Goal: Information Seeking & Learning: Find specific fact

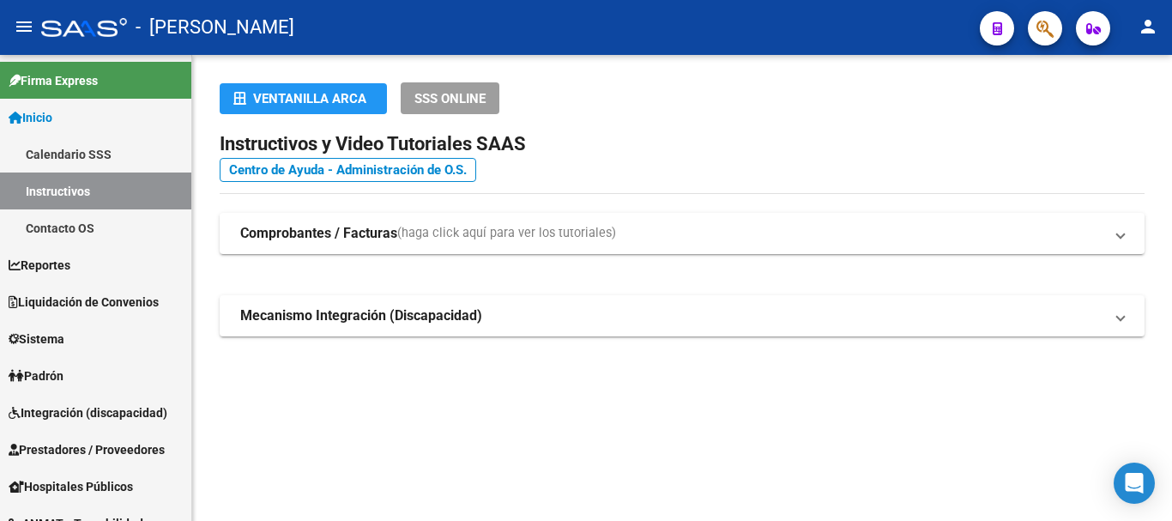
click at [576, 423] on mat-sidenav-content "Ventanilla ARCA SSS ONLINE Instructivos y Video Tutoriales SAAS Centro de Ayuda…" at bounding box center [682, 288] width 980 height 466
click at [55, 379] on span "Padrón" at bounding box center [36, 375] width 55 height 19
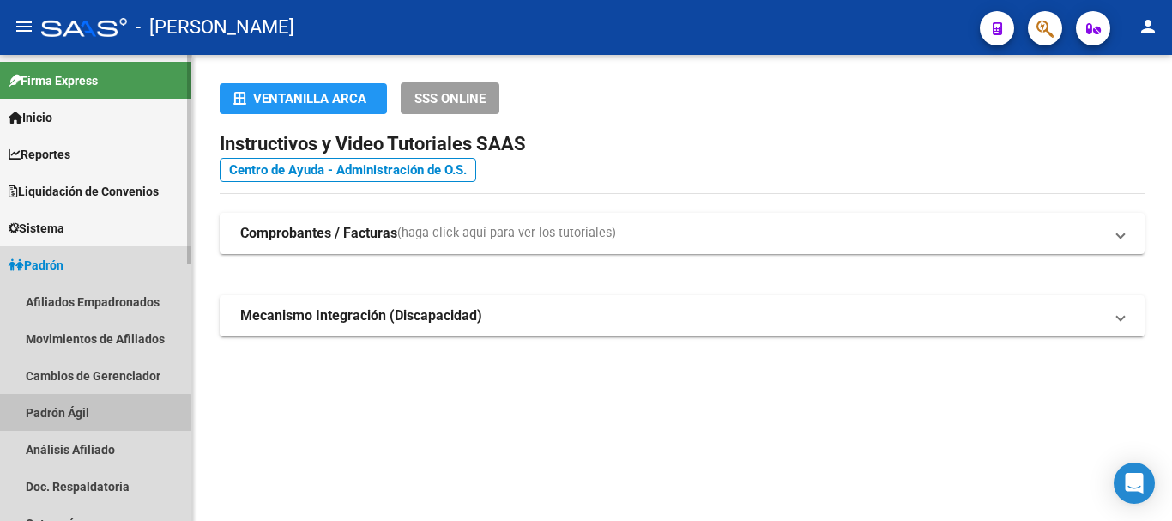
click at [67, 414] on link "Padrón Ágil" at bounding box center [95, 412] width 191 height 37
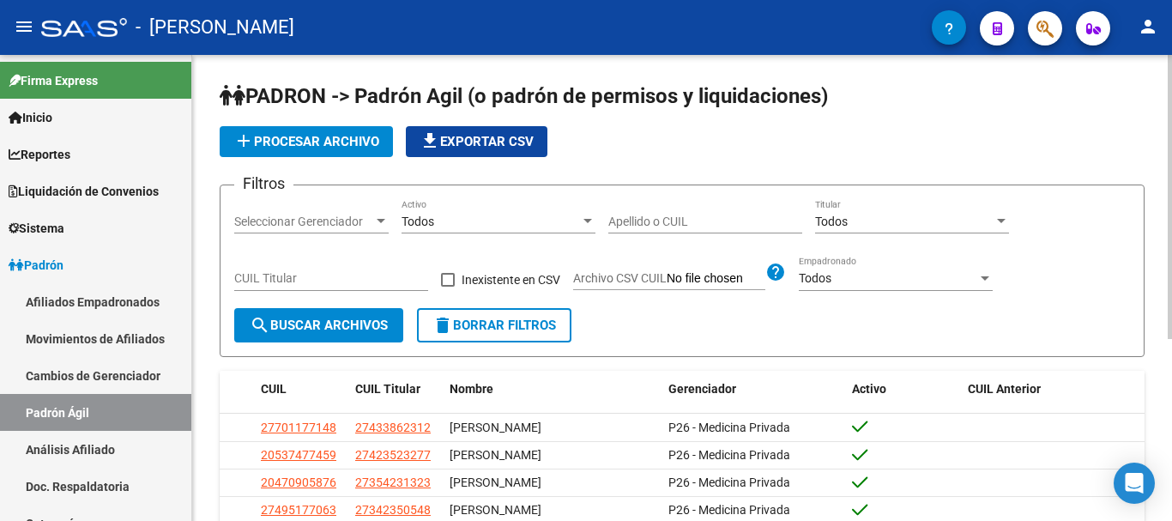
click at [729, 226] on input "Apellido o CUIL" at bounding box center [705, 222] width 194 height 15
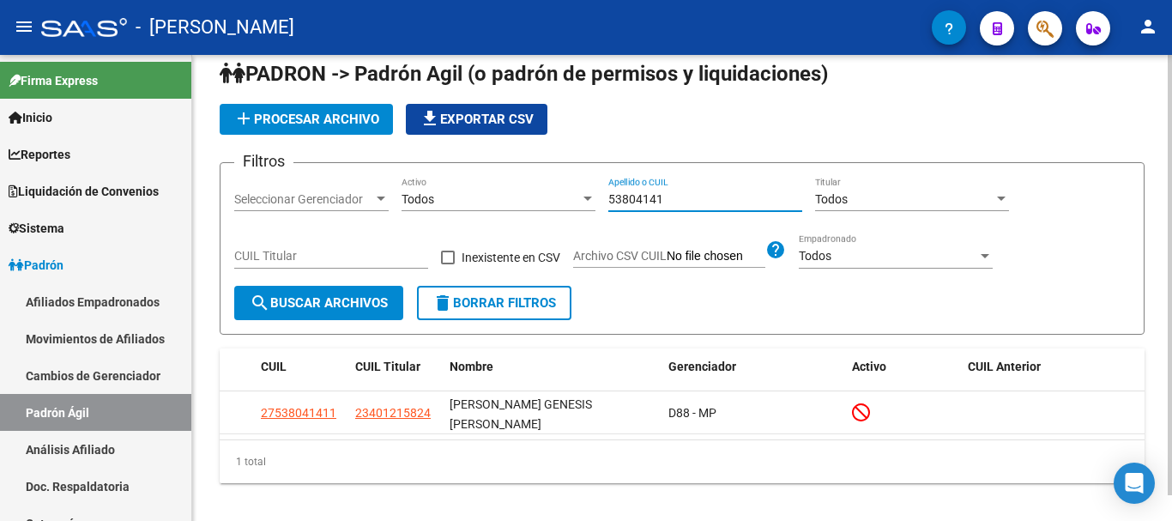
scroll to position [27, 0]
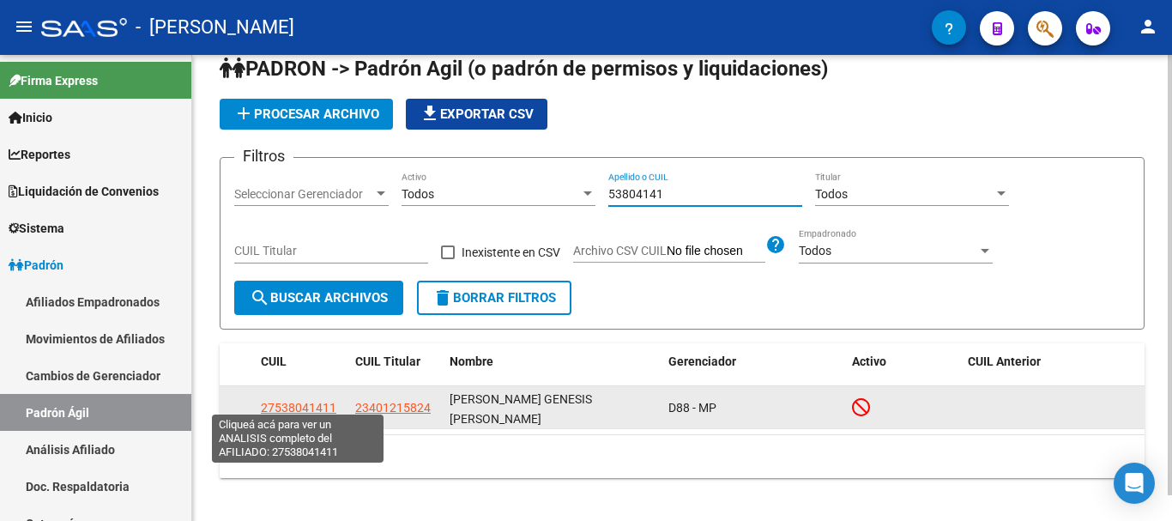
click at [299, 403] on span "27538041411" at bounding box center [299, 408] width 76 height 14
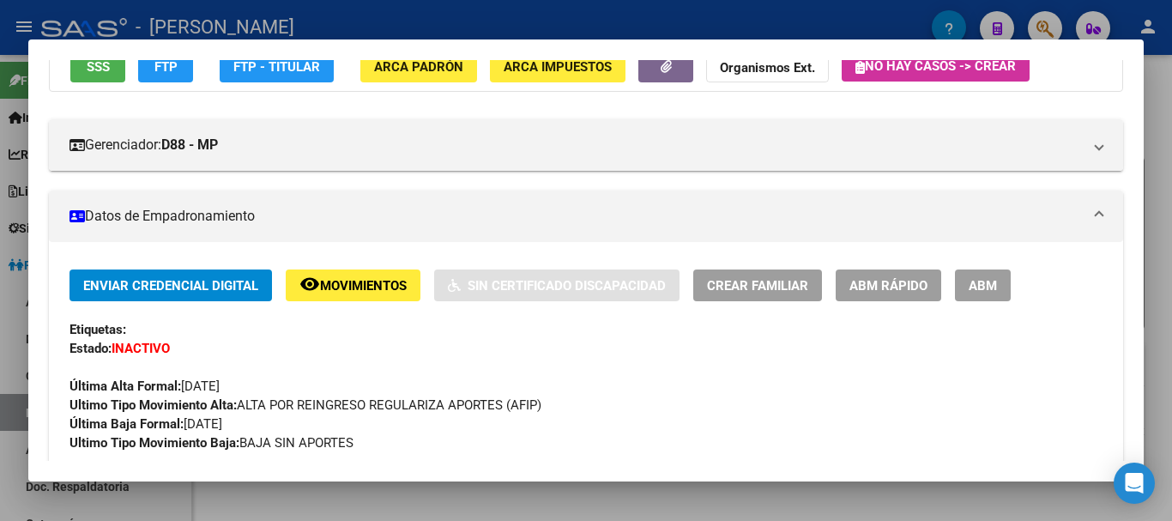
scroll to position [0, 0]
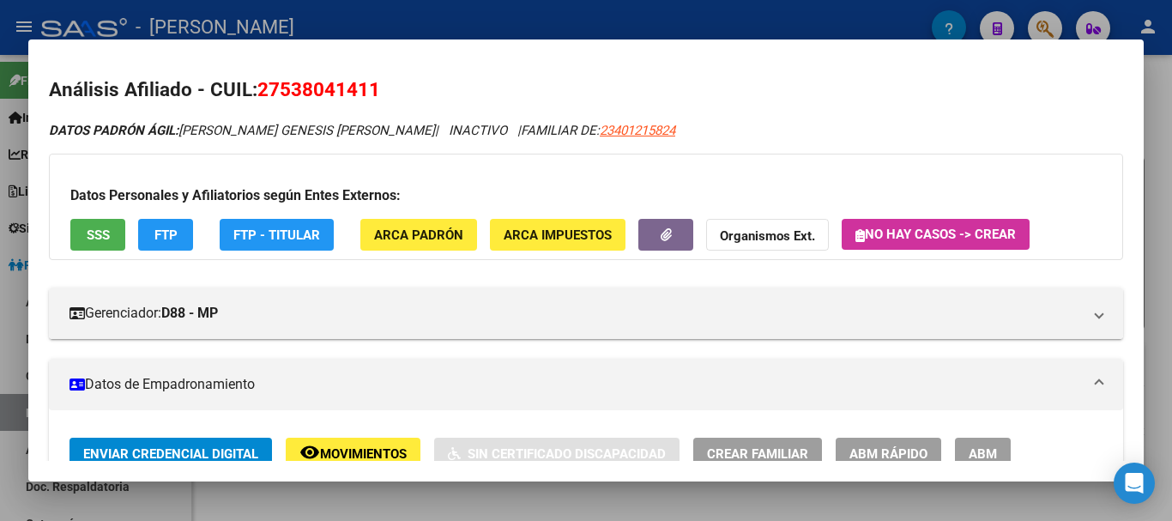
click at [429, 20] on div at bounding box center [586, 260] width 1172 height 521
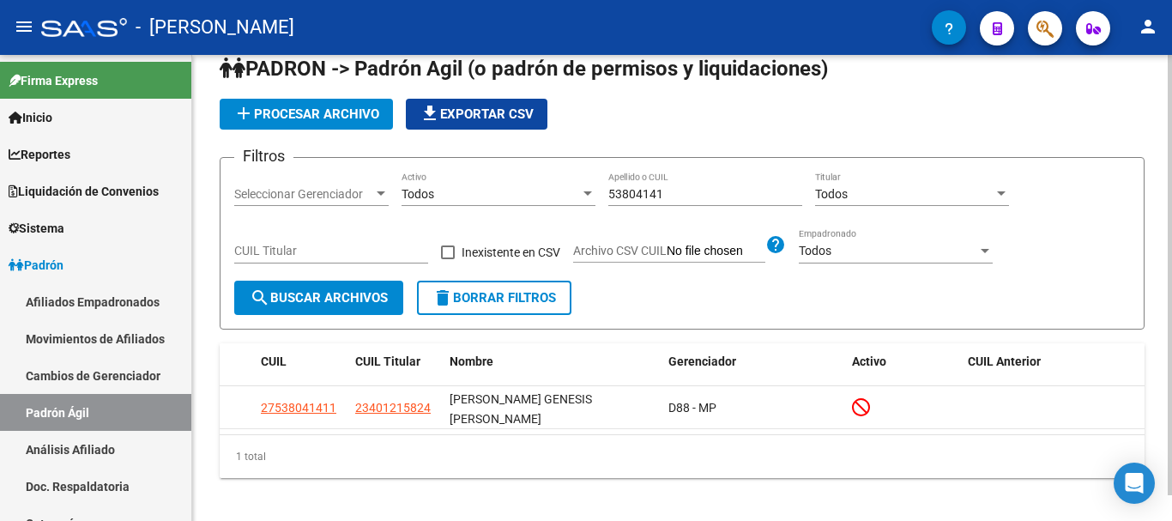
drag, startPoint x: 629, startPoint y: 204, endPoint x: 570, endPoint y: 204, distance: 59.2
click at [570, 204] on div "Filtros Seleccionar Gerenciador Seleccionar Gerenciador Todos Activo 53804141 A…" at bounding box center [682, 226] width 896 height 109
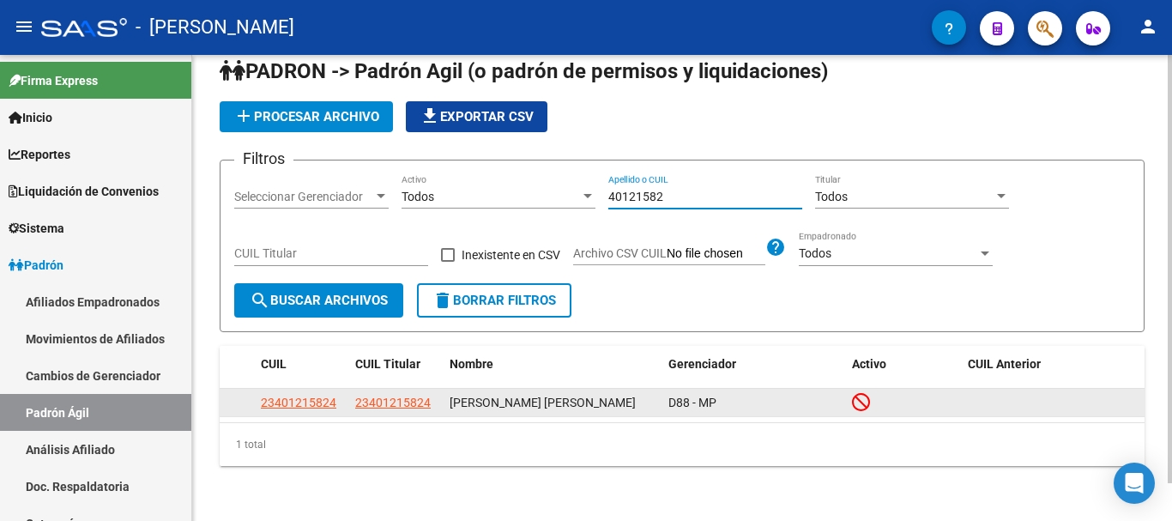
type input "40121582"
click at [293, 408] on span "23401215824" at bounding box center [299, 403] width 76 height 14
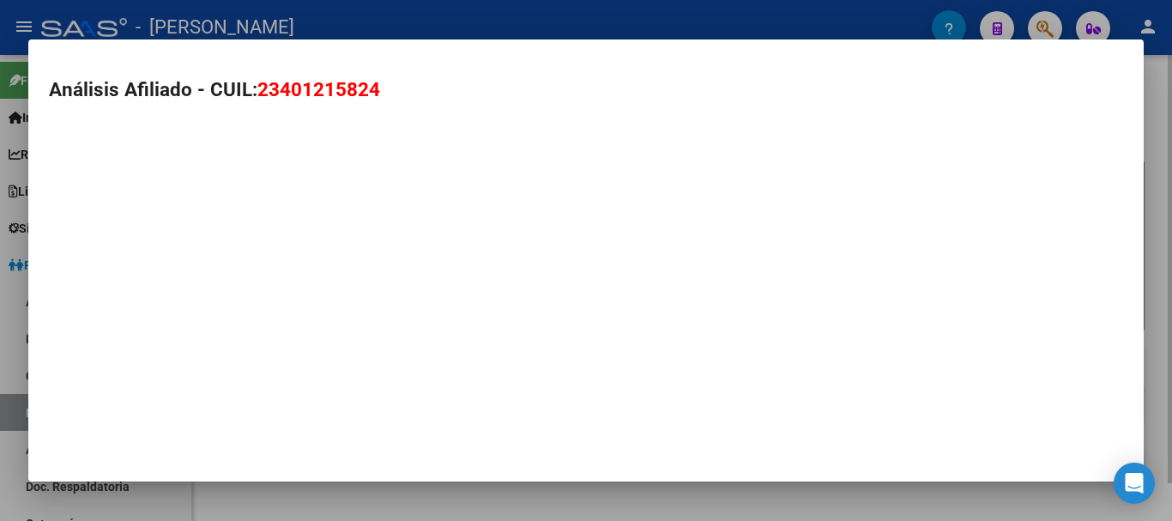
type textarea "23401215824"
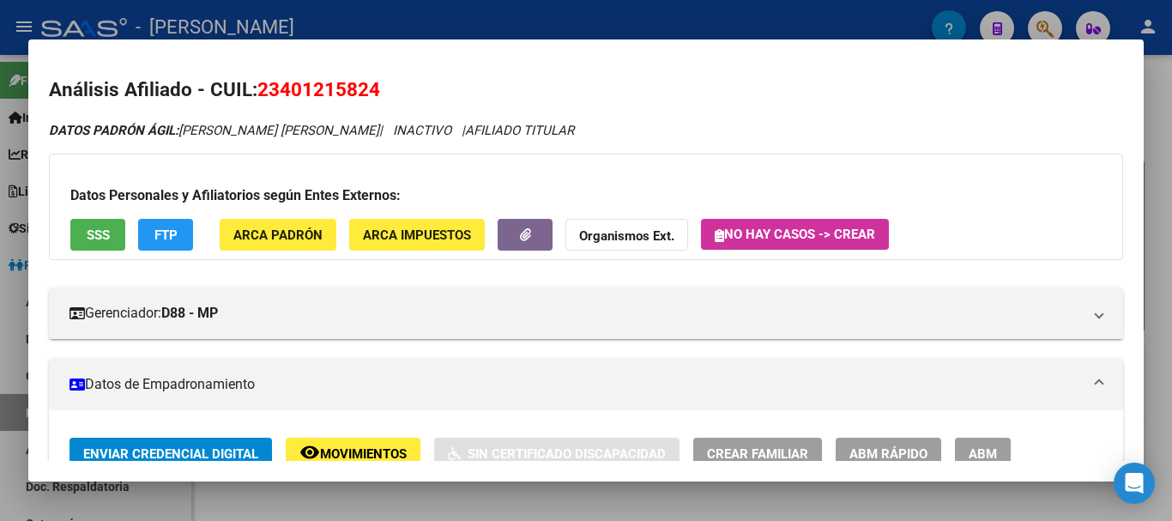
click at [650, 17] on div at bounding box center [586, 260] width 1172 height 521
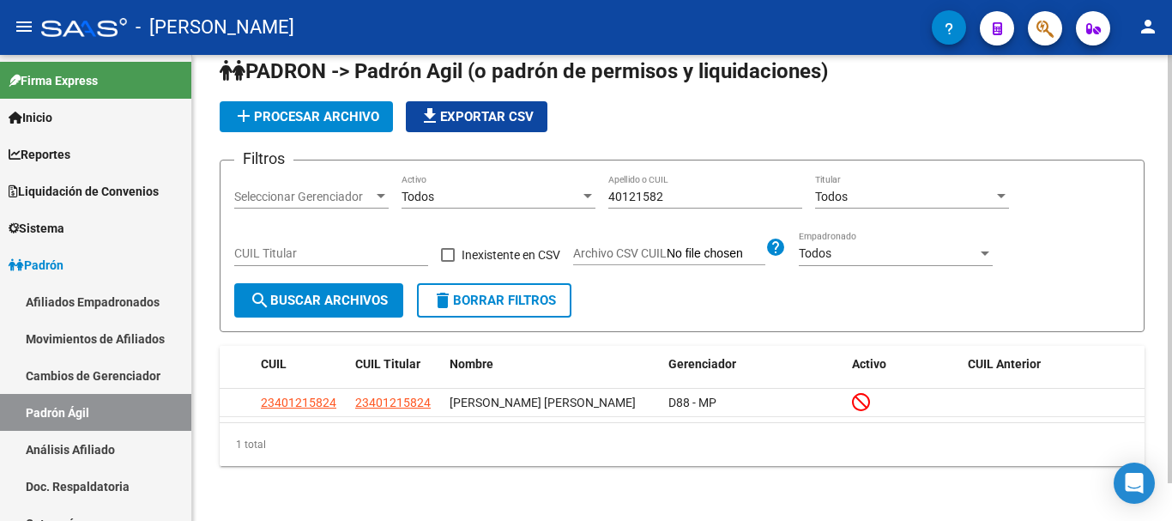
click at [648, 195] on input "40121582" at bounding box center [705, 197] width 194 height 15
click at [645, 194] on input "40121582" at bounding box center [705, 197] width 194 height 15
click at [644, 195] on input "40121582" at bounding box center [705, 197] width 194 height 15
click at [644, 193] on input "40121582" at bounding box center [705, 197] width 194 height 15
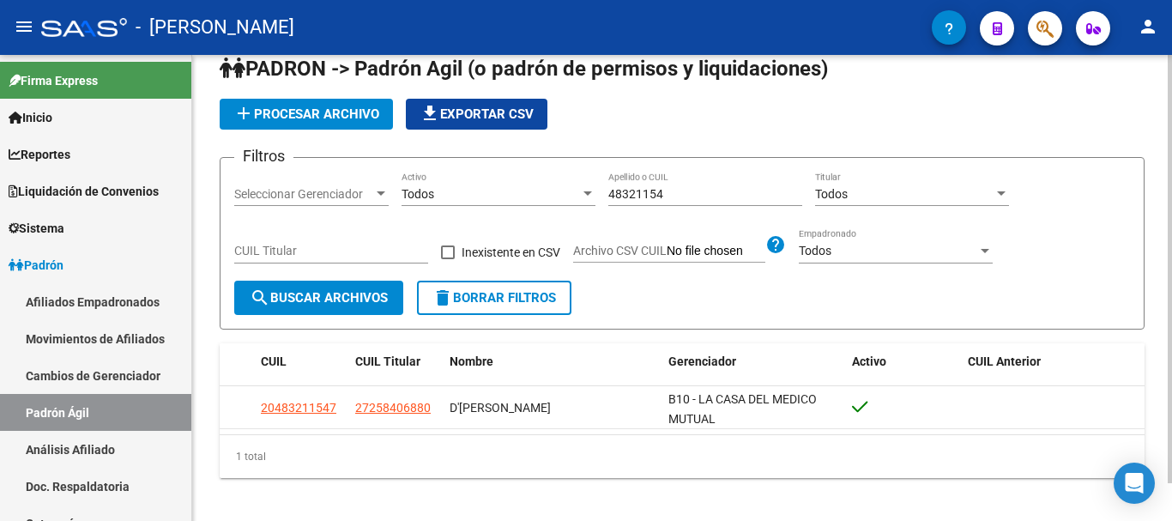
click at [692, 458] on div "1 total" at bounding box center [682, 456] width 925 height 43
click at [683, 196] on input "48321154" at bounding box center [705, 194] width 194 height 15
drag, startPoint x: 683, startPoint y: 196, endPoint x: 697, endPoint y: 191, distance: 14.7
click at [684, 195] on input "48321154" at bounding box center [705, 194] width 194 height 15
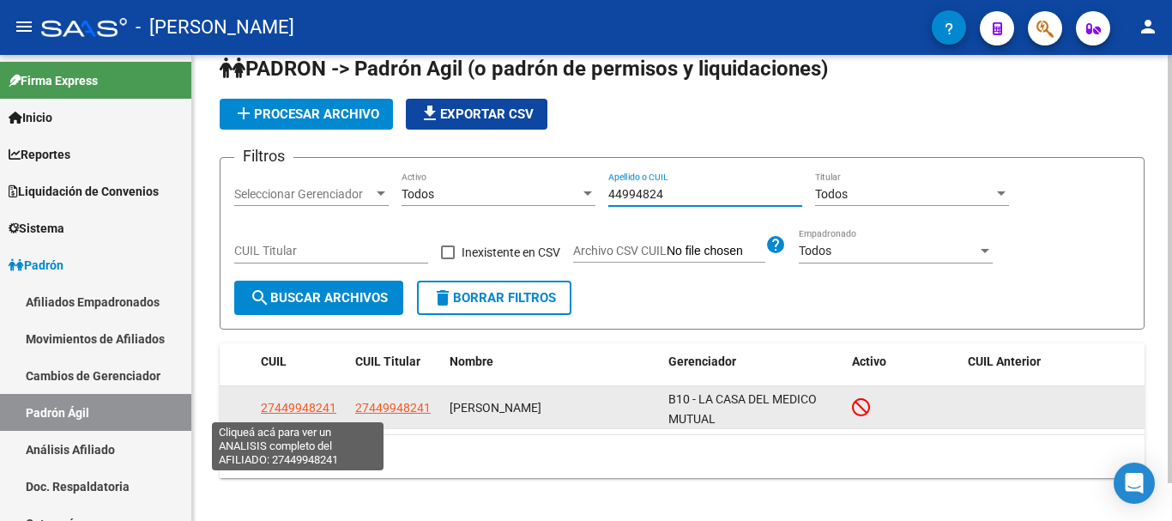
type input "44994824"
click at [305, 412] on span "27449948241" at bounding box center [299, 408] width 76 height 14
type textarea "27449948241"
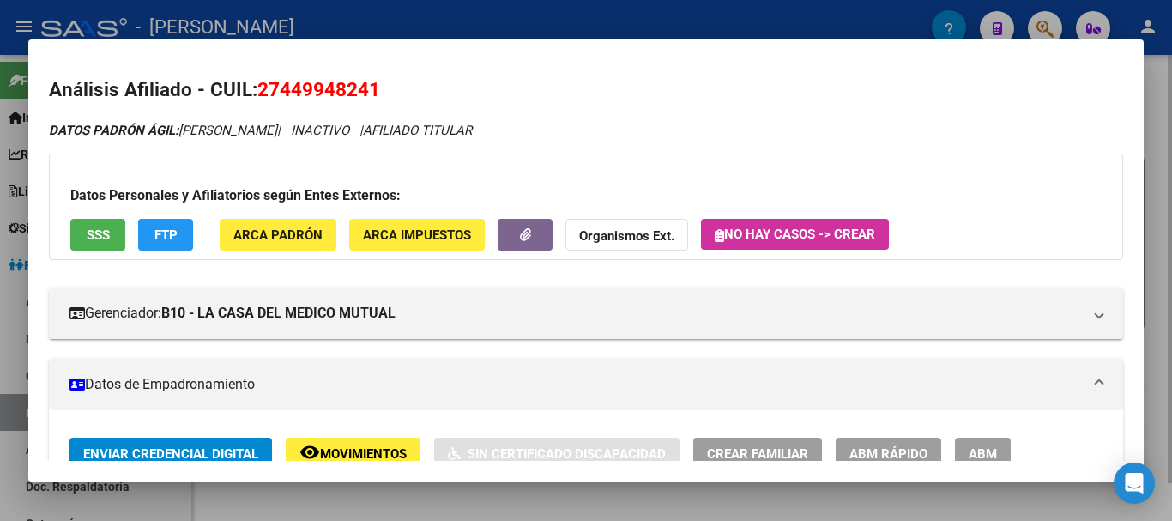
drag, startPoint x: 782, startPoint y: 10, endPoint x: 481, endPoint y: 107, distance: 316.4
click at [773, 14] on div at bounding box center [586, 260] width 1172 height 521
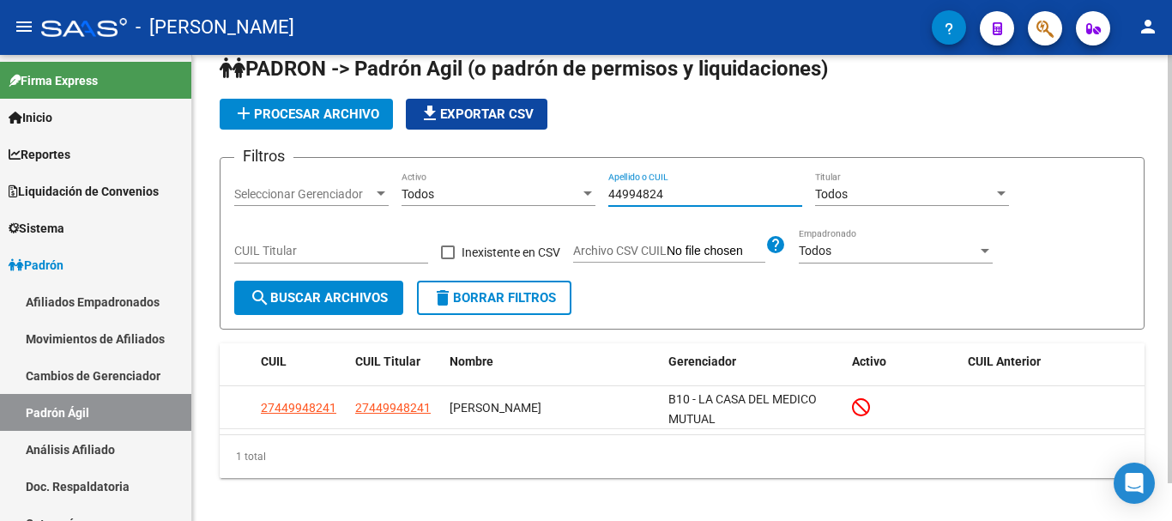
click at [698, 200] on input "44994824" at bounding box center [705, 194] width 194 height 15
drag, startPoint x: 712, startPoint y: 193, endPoint x: 714, endPoint y: 184, distance: 8.8
click at [713, 189] on input "44994824" at bounding box center [705, 194] width 194 height 15
click at [714, 184] on div "44994824 Apellido o CUIL" at bounding box center [705, 189] width 194 height 34
click at [714, 195] on input "44994824" at bounding box center [705, 194] width 194 height 15
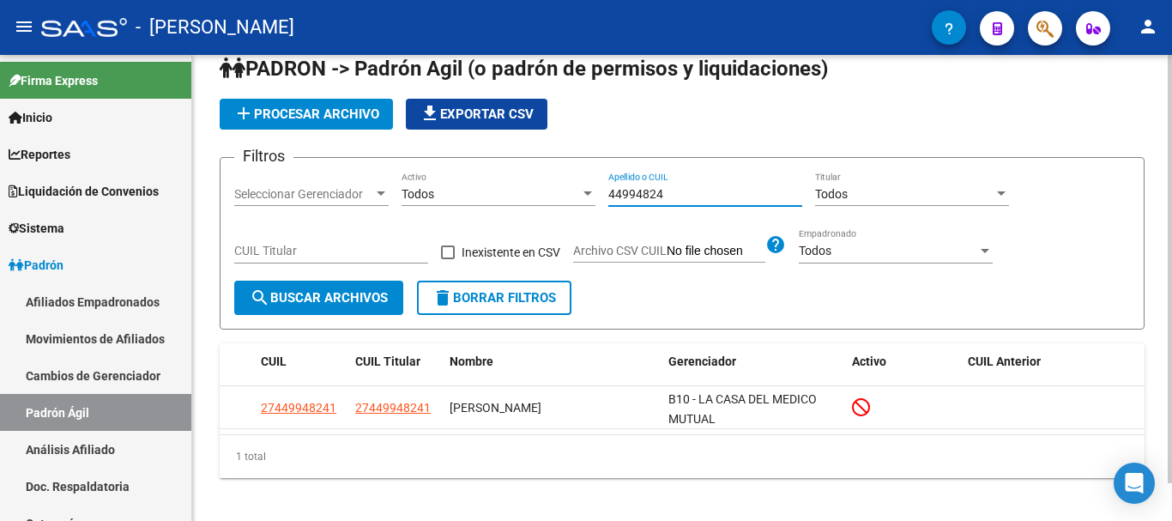
click at [714, 195] on input "44994824" at bounding box center [705, 194] width 194 height 15
drag, startPoint x: 671, startPoint y: 194, endPoint x: 515, endPoint y: 196, distance: 156.2
click at [511, 188] on div "Filtros Seleccionar Gerenciador Seleccionar Gerenciador Todos Activo 29694986 A…" at bounding box center [682, 226] width 896 height 109
click at [679, 197] on input "43166181" at bounding box center [705, 194] width 194 height 15
click at [680, 197] on input "43166181" at bounding box center [705, 194] width 194 height 15
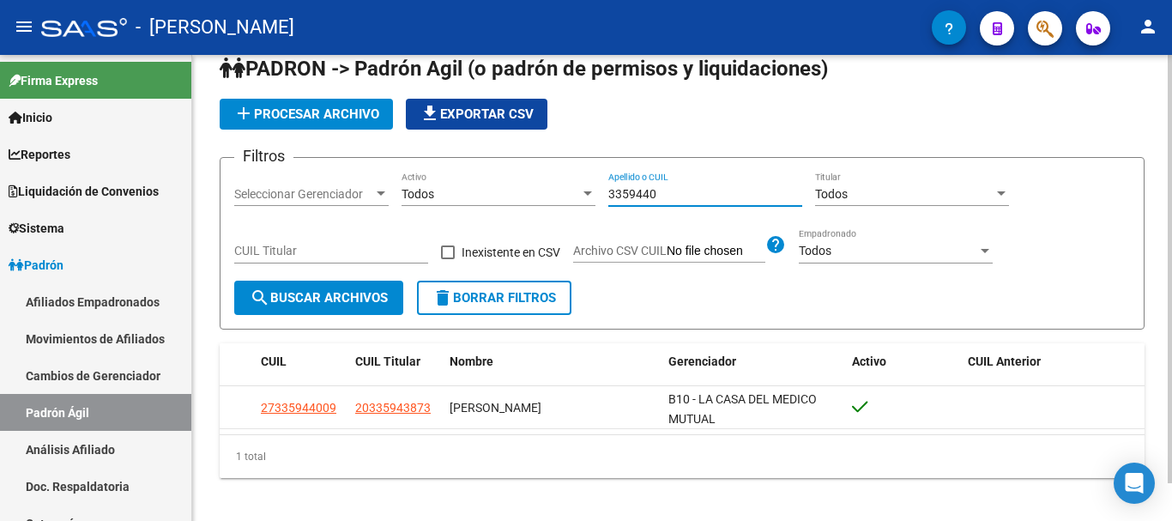
click at [686, 197] on input "3359440" at bounding box center [705, 194] width 194 height 15
drag, startPoint x: 834, startPoint y: 488, endPoint x: 806, endPoint y: 472, distance: 32.7
click at [837, 487] on div "PADRON -> Padrón Agil ([PERSON_NAME] de permisos y liquidaciones) add Procesar …" at bounding box center [682, 279] width 980 height 505
click at [772, 464] on div "1 total" at bounding box center [682, 456] width 925 height 43
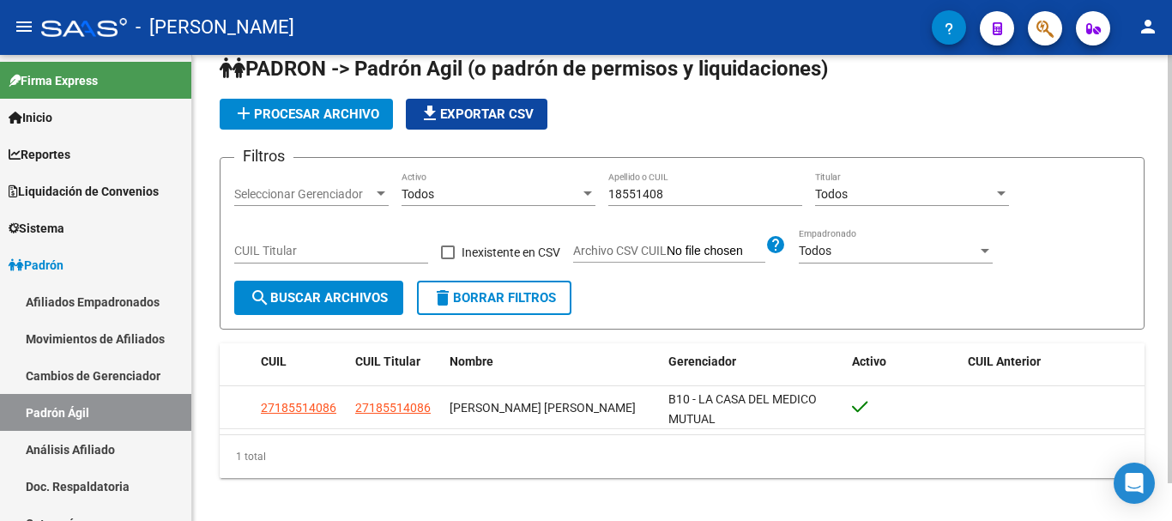
click at [662, 185] on div "18551408 Apellido o CUIL" at bounding box center [705, 189] width 194 height 34
click at [668, 188] on div "18551408 Apellido o CUIL" at bounding box center [705, 189] width 194 height 34
click at [669, 191] on input "18551408" at bounding box center [705, 194] width 194 height 15
click at [670, 191] on input "18551408" at bounding box center [705, 194] width 194 height 15
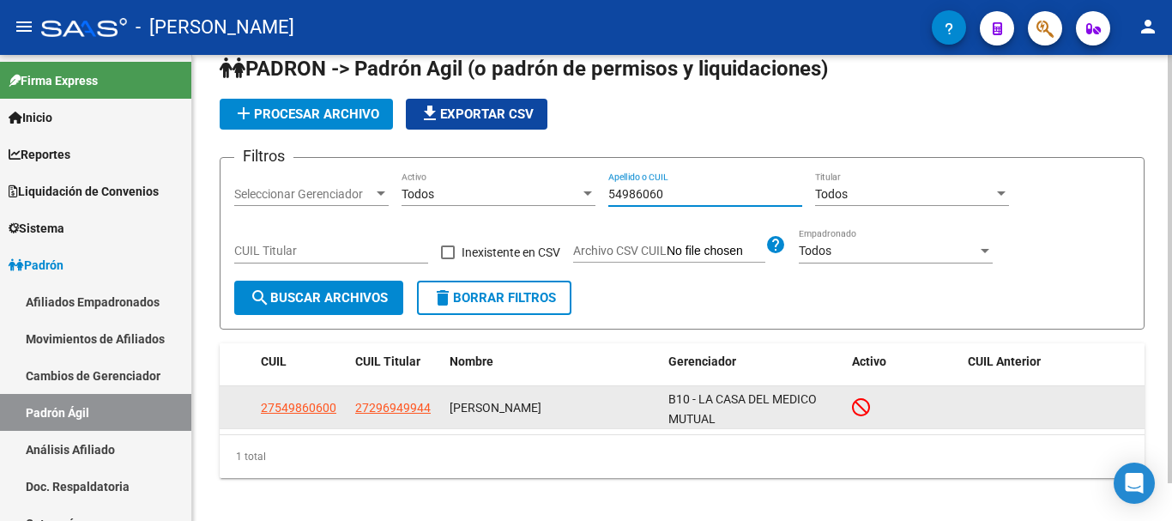
type input "54986060"
click at [323, 407] on span "27549860600" at bounding box center [299, 408] width 76 height 14
type textarea "27549860600"
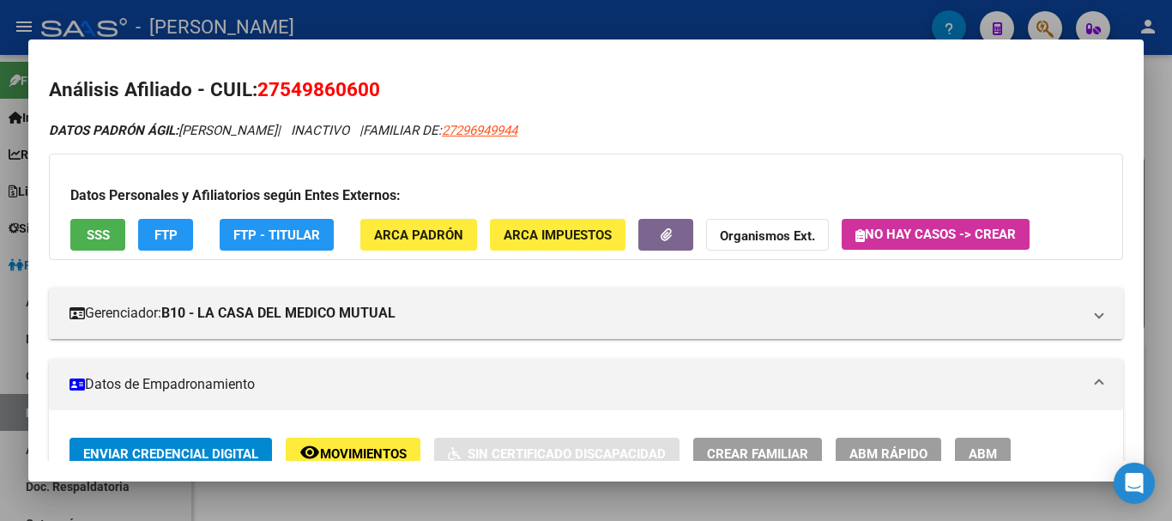
click at [1150, 344] on div at bounding box center [586, 260] width 1172 height 521
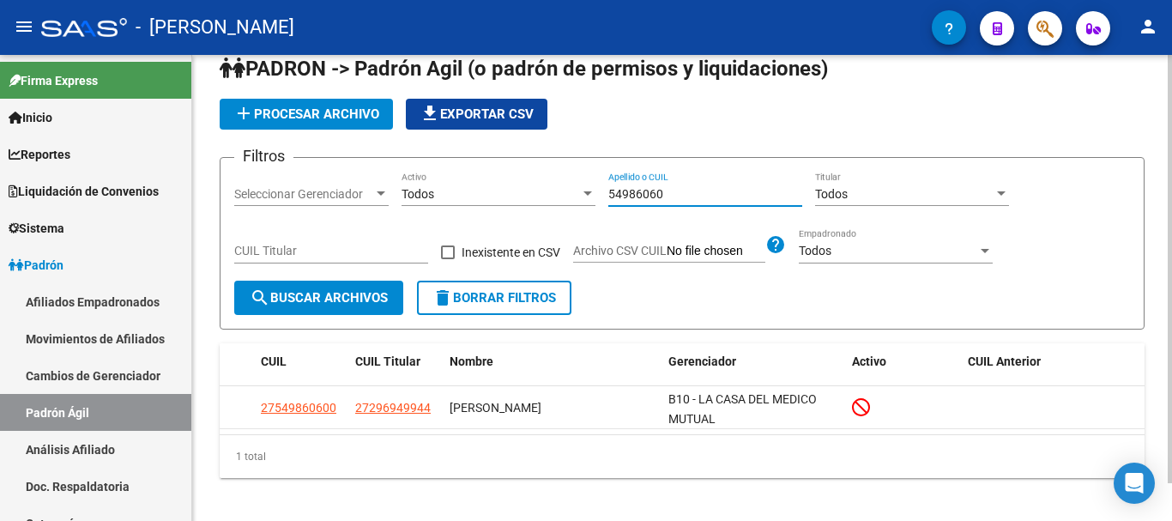
drag, startPoint x: 677, startPoint y: 196, endPoint x: 590, endPoint y: 204, distance: 87.9
click at [588, 204] on div "Filtros Seleccionar Gerenciador Seleccionar Gerenciador Todos Activo 54986060 A…" at bounding box center [682, 226] width 896 height 109
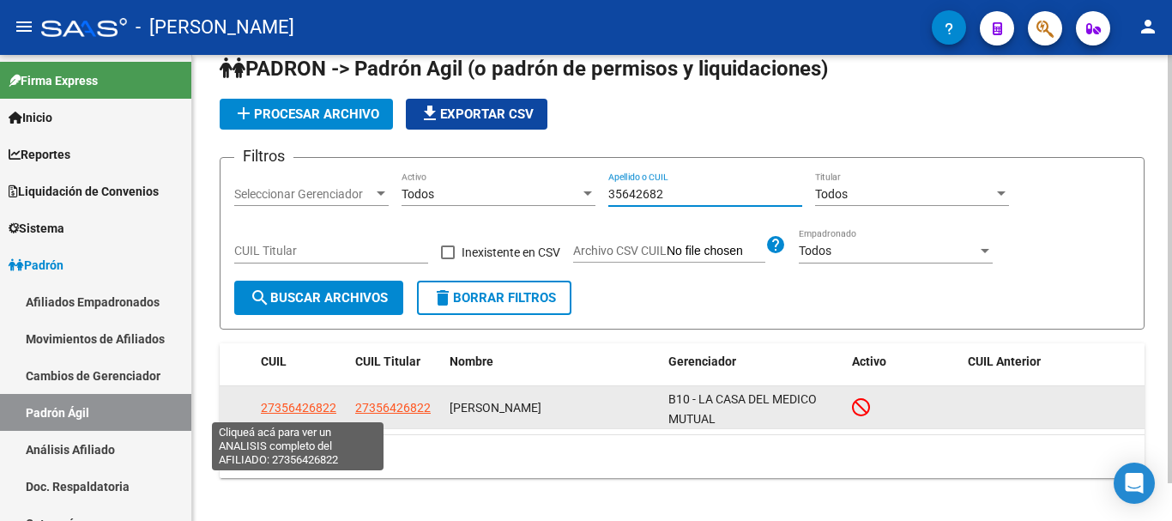
type input "35642682"
click at [276, 410] on span "27356426822" at bounding box center [299, 408] width 76 height 14
type textarea "27356426822"
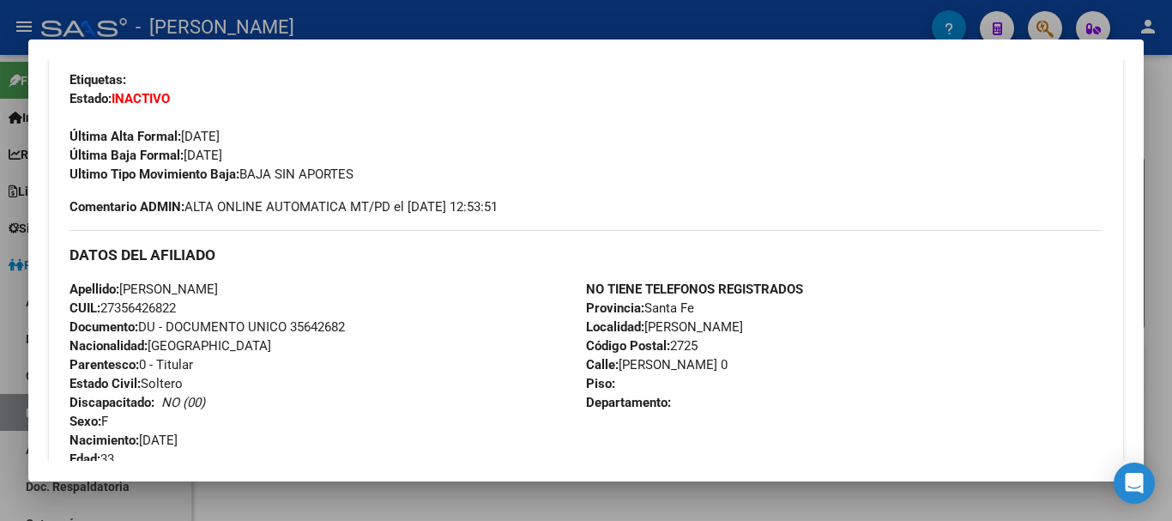
scroll to position [429, 0]
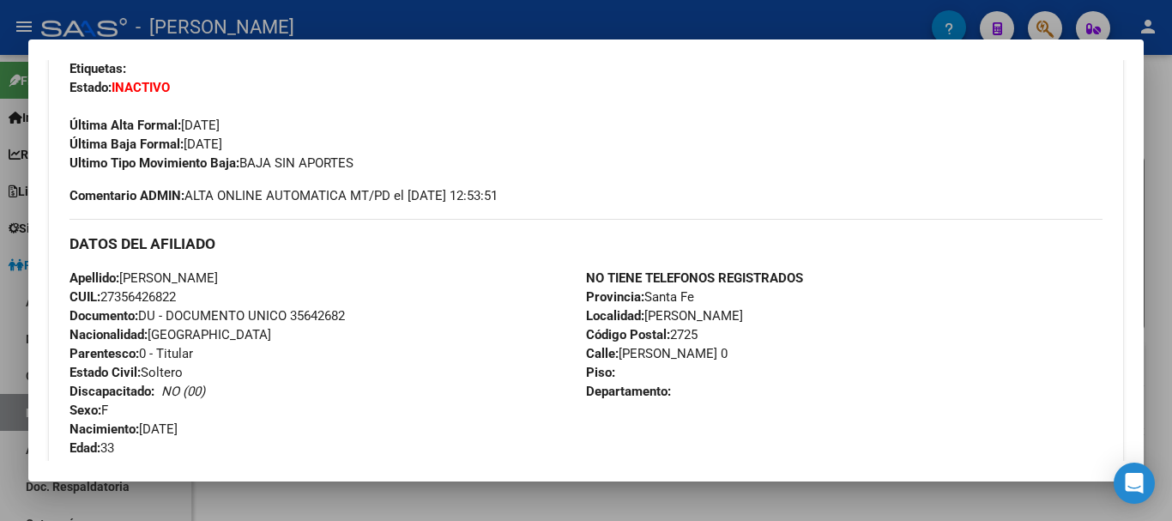
click at [647, 21] on div at bounding box center [586, 260] width 1172 height 521
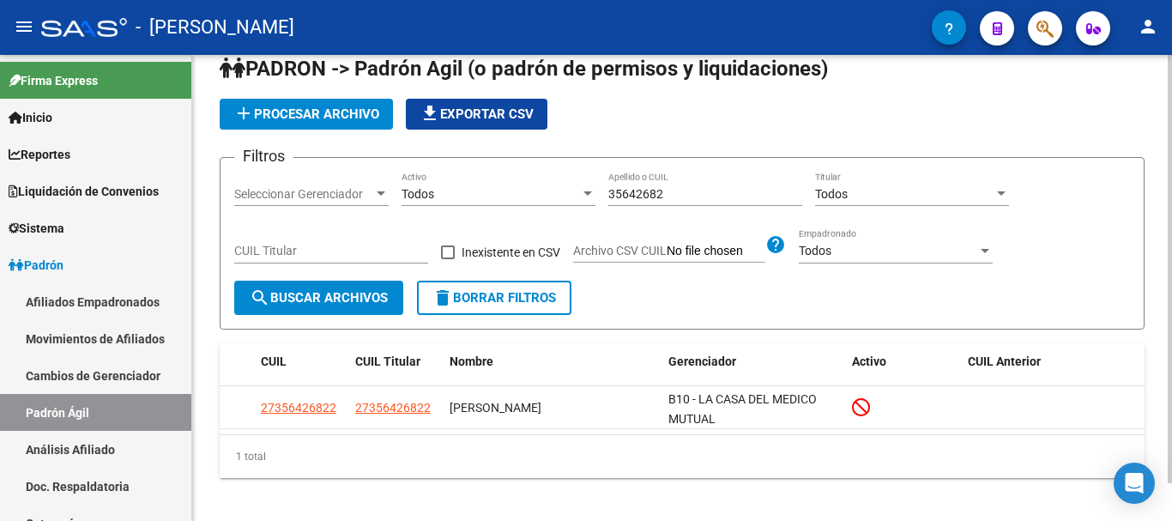
click at [668, 197] on input "35642682" at bounding box center [705, 194] width 194 height 15
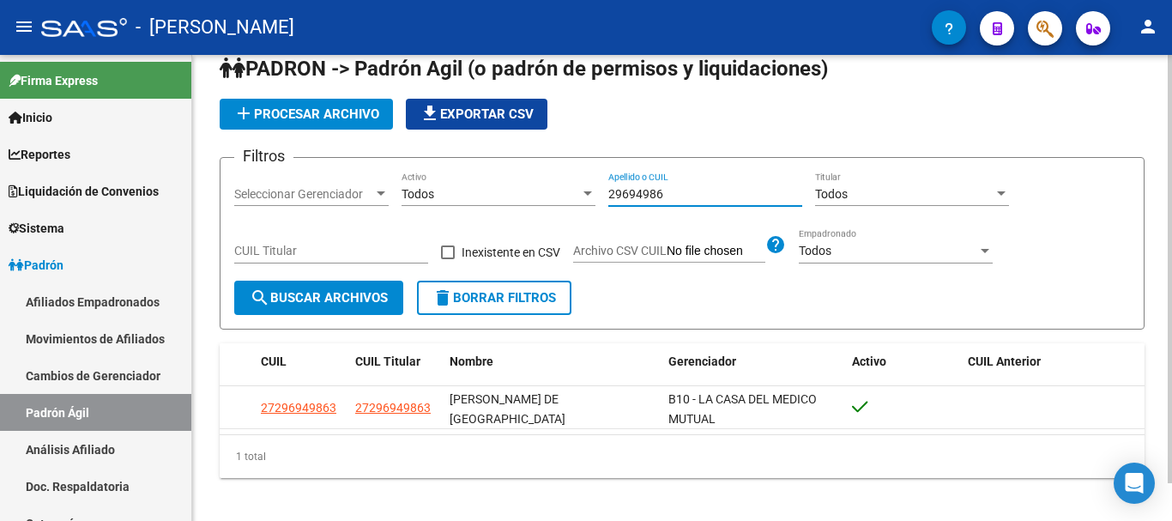
click at [662, 191] on input "29694986" at bounding box center [705, 194] width 194 height 15
click at [663, 191] on input "29694986" at bounding box center [705, 194] width 194 height 15
click at [683, 179] on div "16520100 Apellido o CUIL" at bounding box center [705, 189] width 194 height 34
click at [687, 191] on input "16520100" at bounding box center [705, 194] width 194 height 15
click at [688, 190] on input "16520100" at bounding box center [705, 194] width 194 height 15
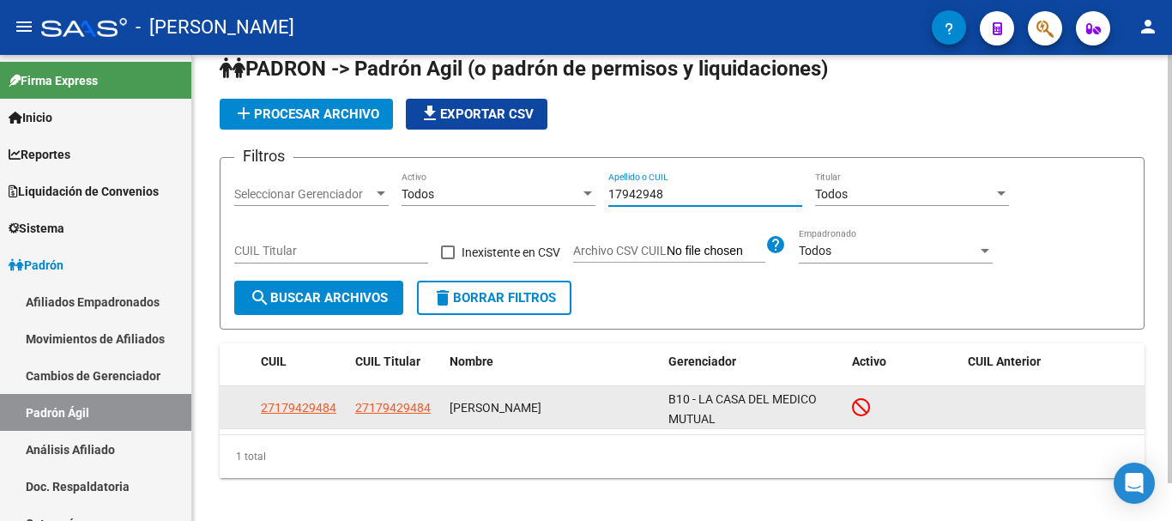
type input "17942948"
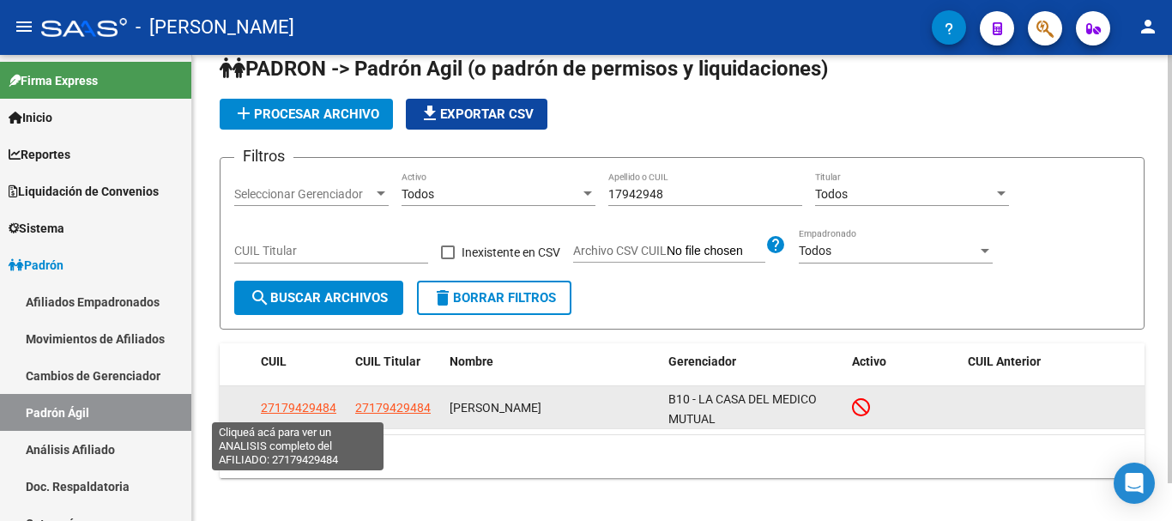
click at [321, 404] on span "27179429484" at bounding box center [299, 408] width 76 height 14
type textarea "27179429484"
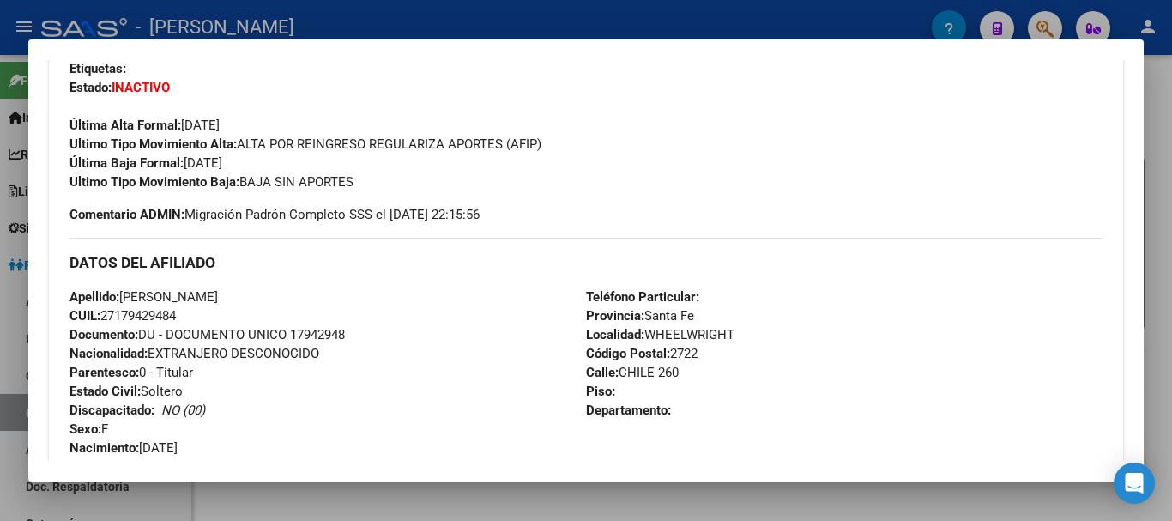
scroll to position [0, 0]
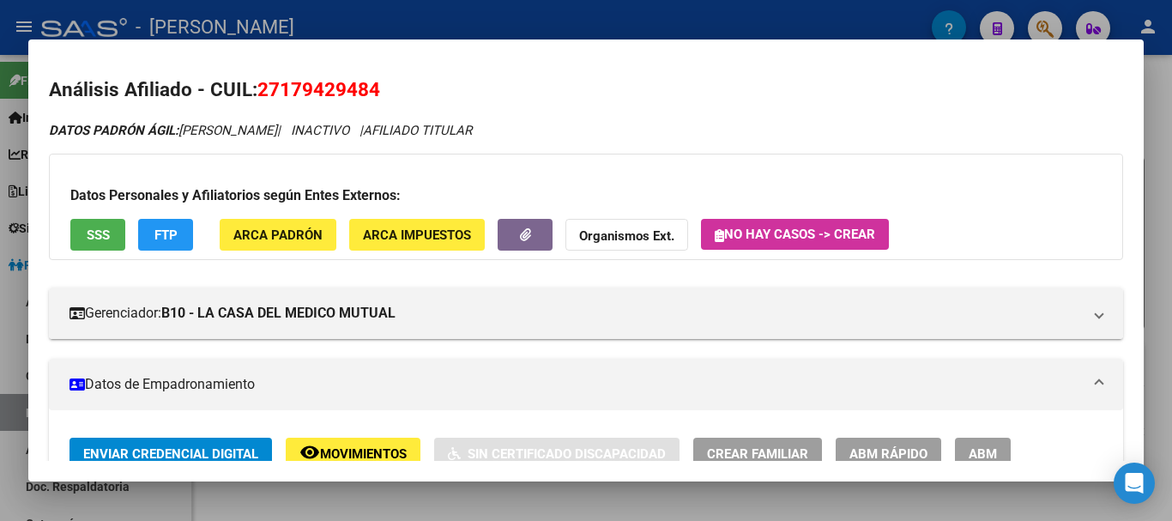
click at [674, 9] on div at bounding box center [586, 260] width 1172 height 521
